Goal: Navigation & Orientation: Find specific page/section

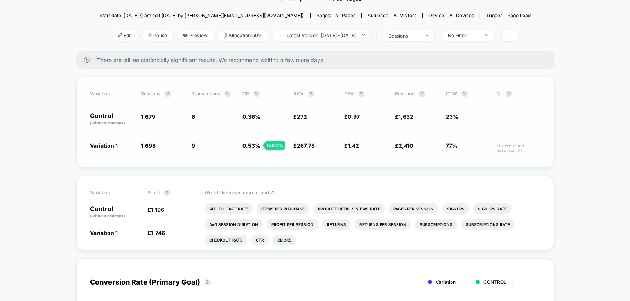
scroll to position [103, 0]
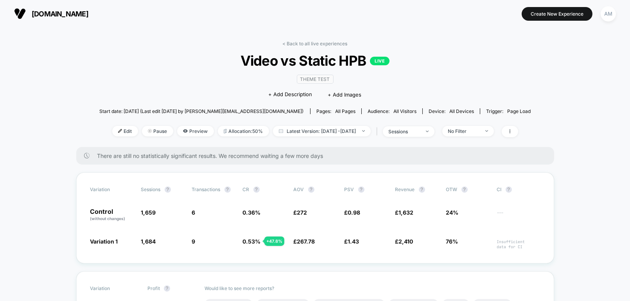
scroll to position [86, 0]
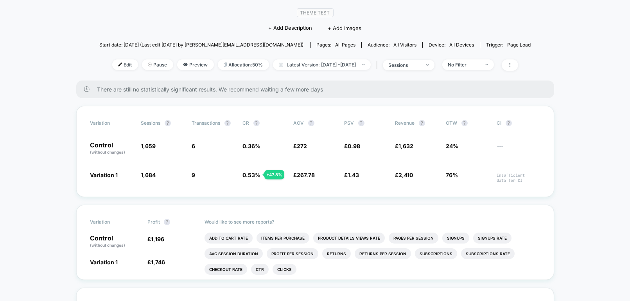
scroll to position [111, 0]
